Goal: Task Accomplishment & Management: Use online tool/utility

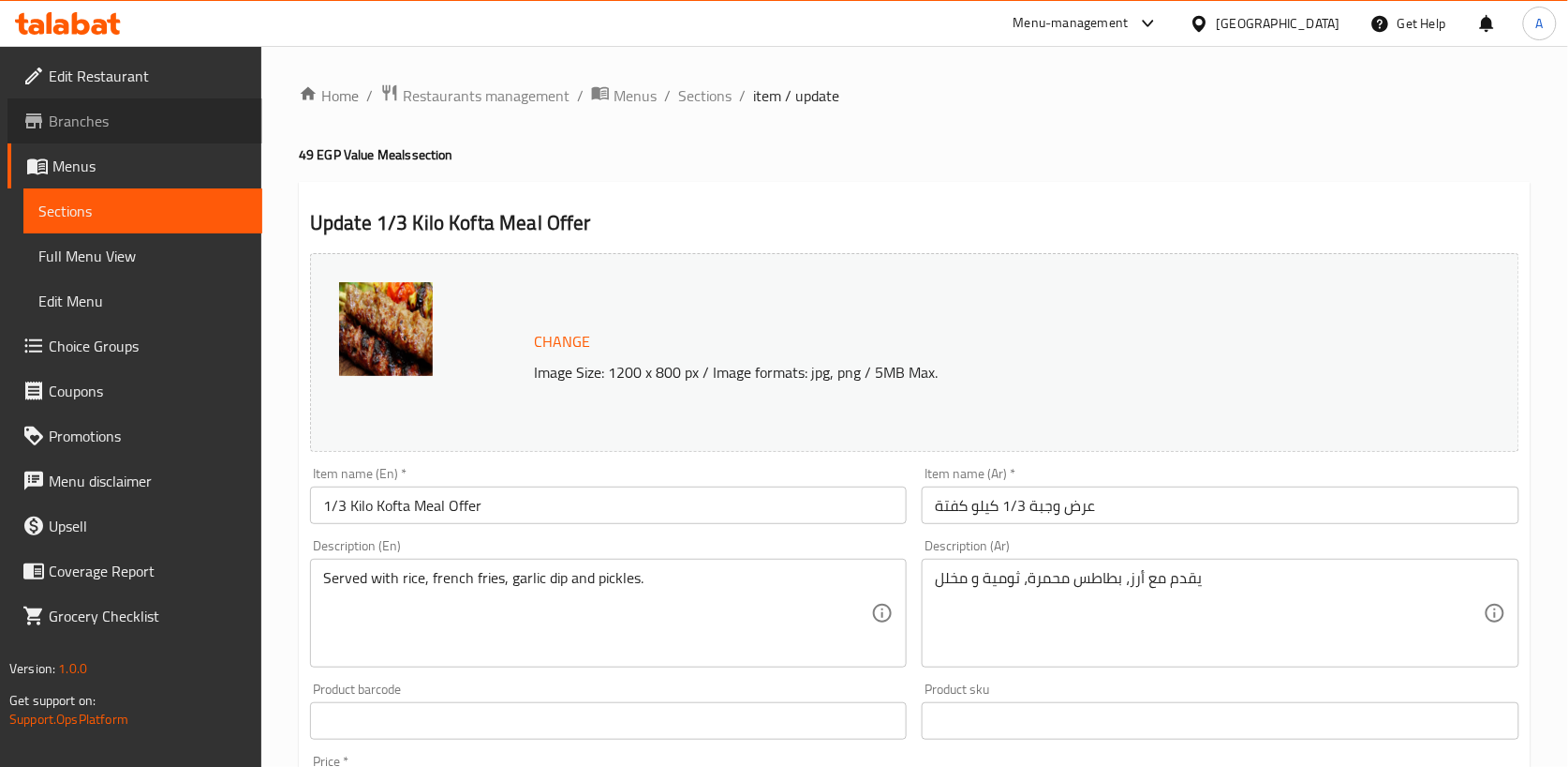
click at [118, 110] on span "Branches" at bounding box center [148, 121] width 199 height 22
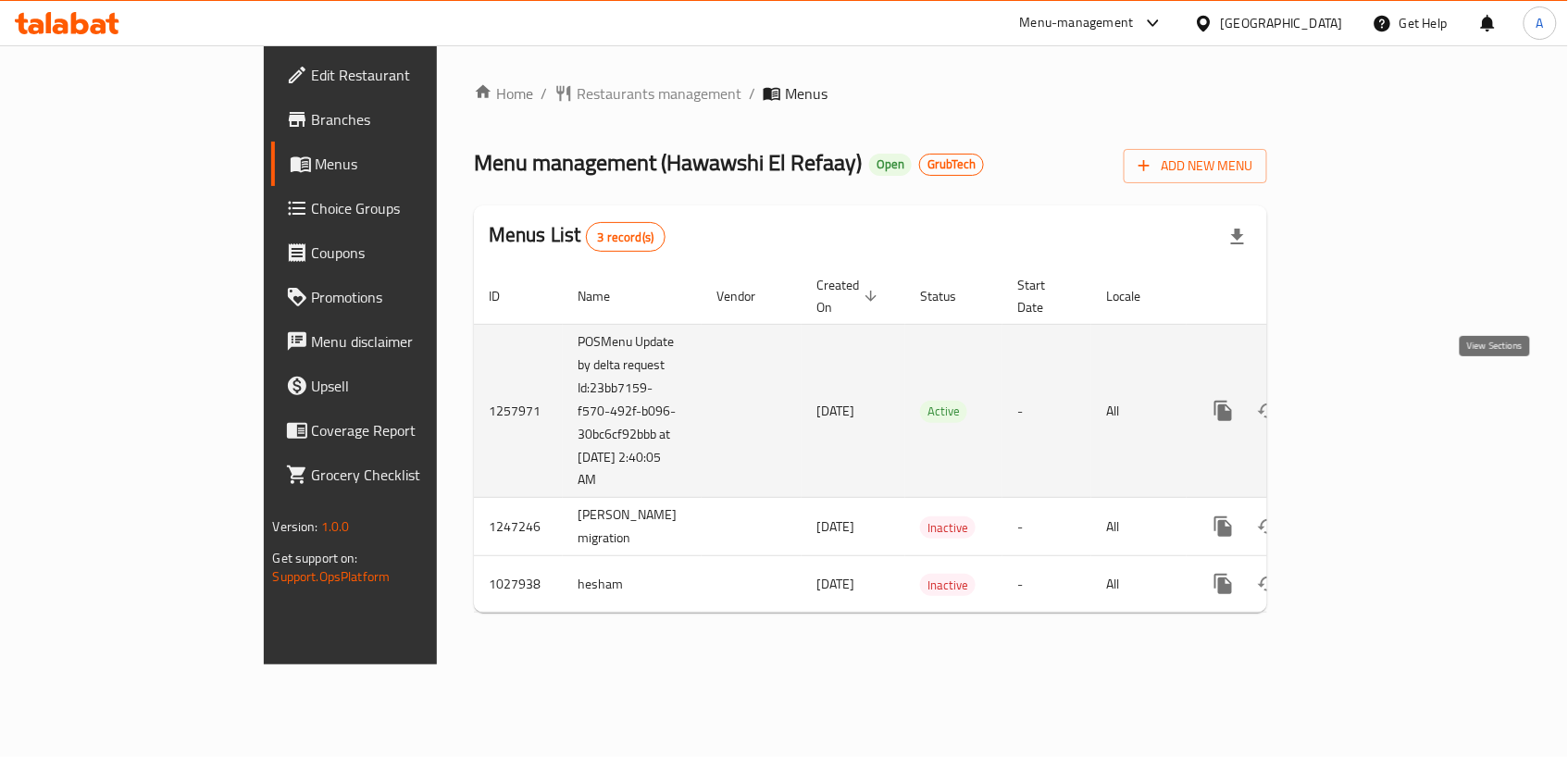
click at [1378, 390] on link "enhanced table" at bounding box center [1356, 411] width 44 height 44
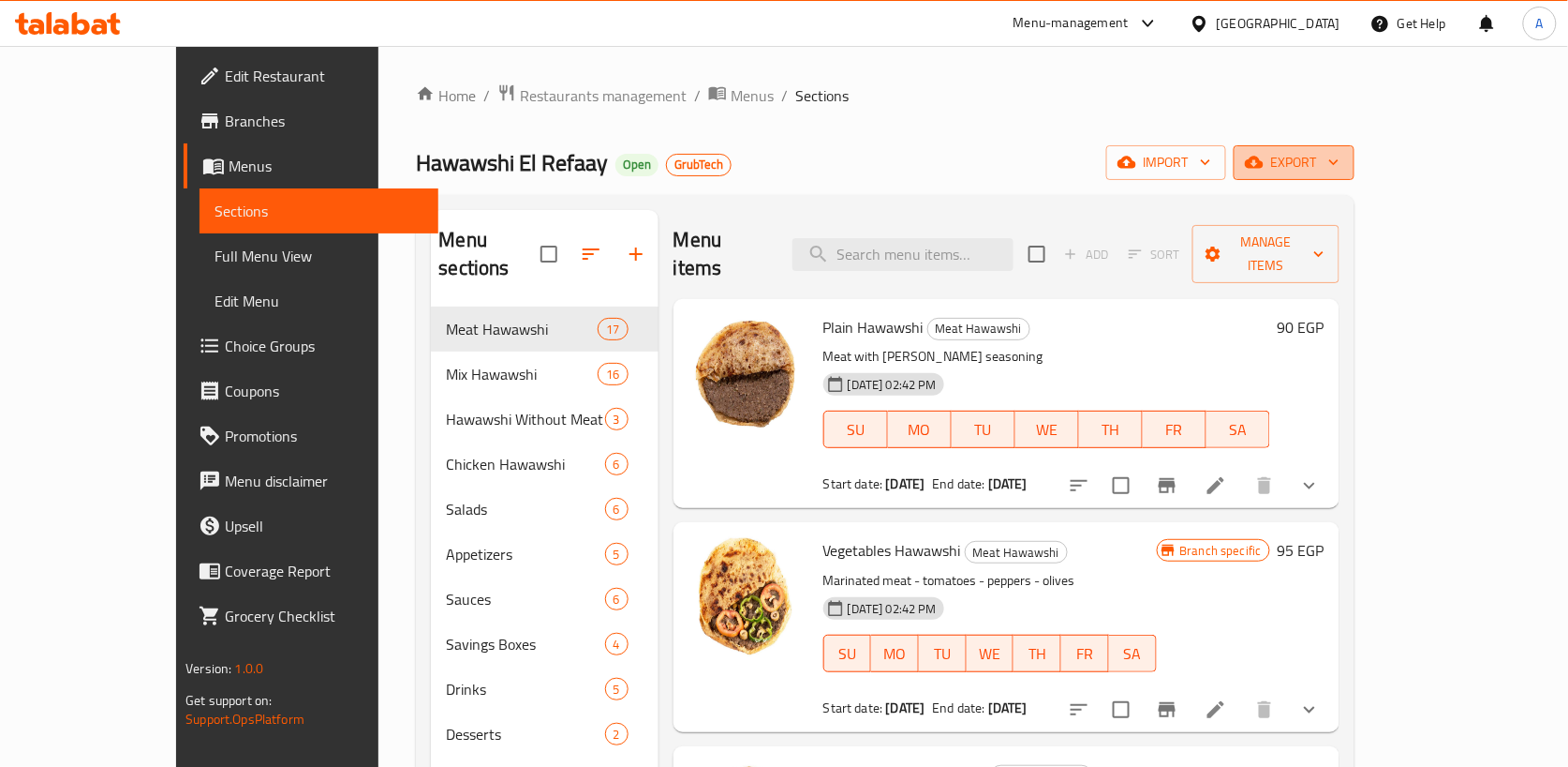
click at [1339, 159] on span "export" at bounding box center [1293, 162] width 91 height 23
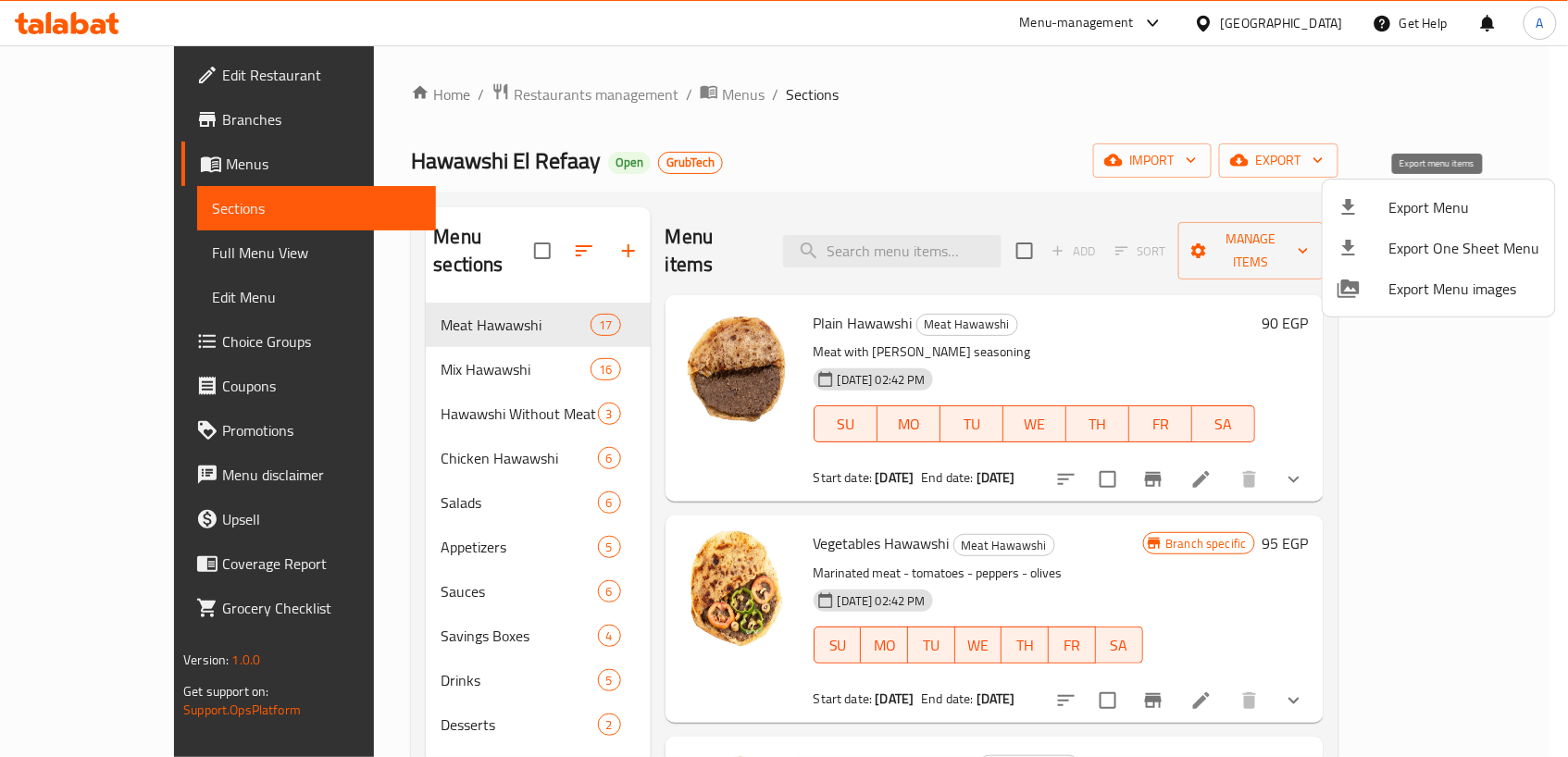
click at [1501, 214] on span "Export Menu" at bounding box center [1464, 207] width 151 height 22
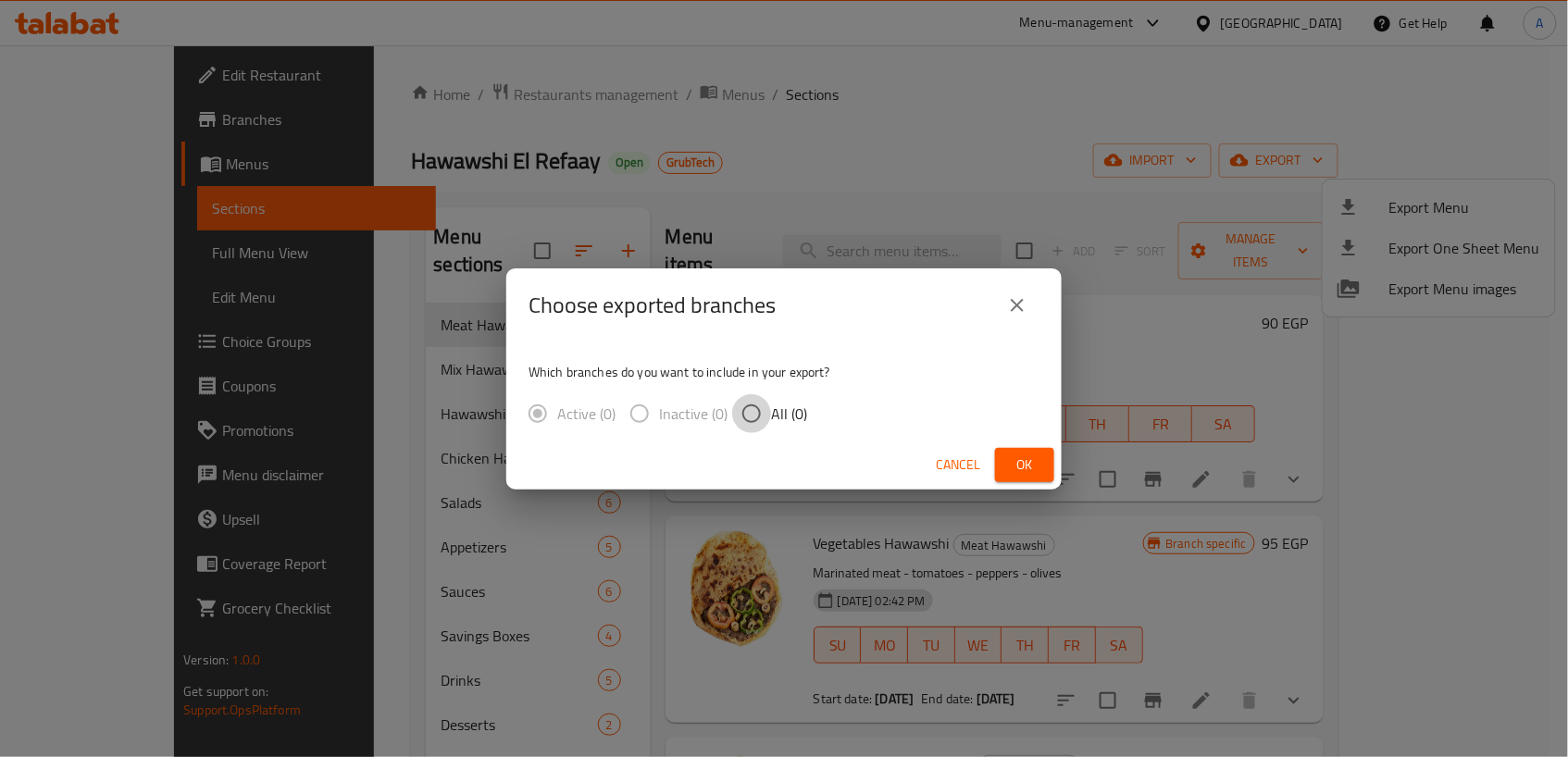
click at [753, 407] on input "All (0)" at bounding box center [750, 413] width 39 height 38
radio input "true"
click at [1012, 459] on span "Ok" at bounding box center [1024, 464] width 30 height 23
